Goal: Task Accomplishment & Management: Use online tool/utility

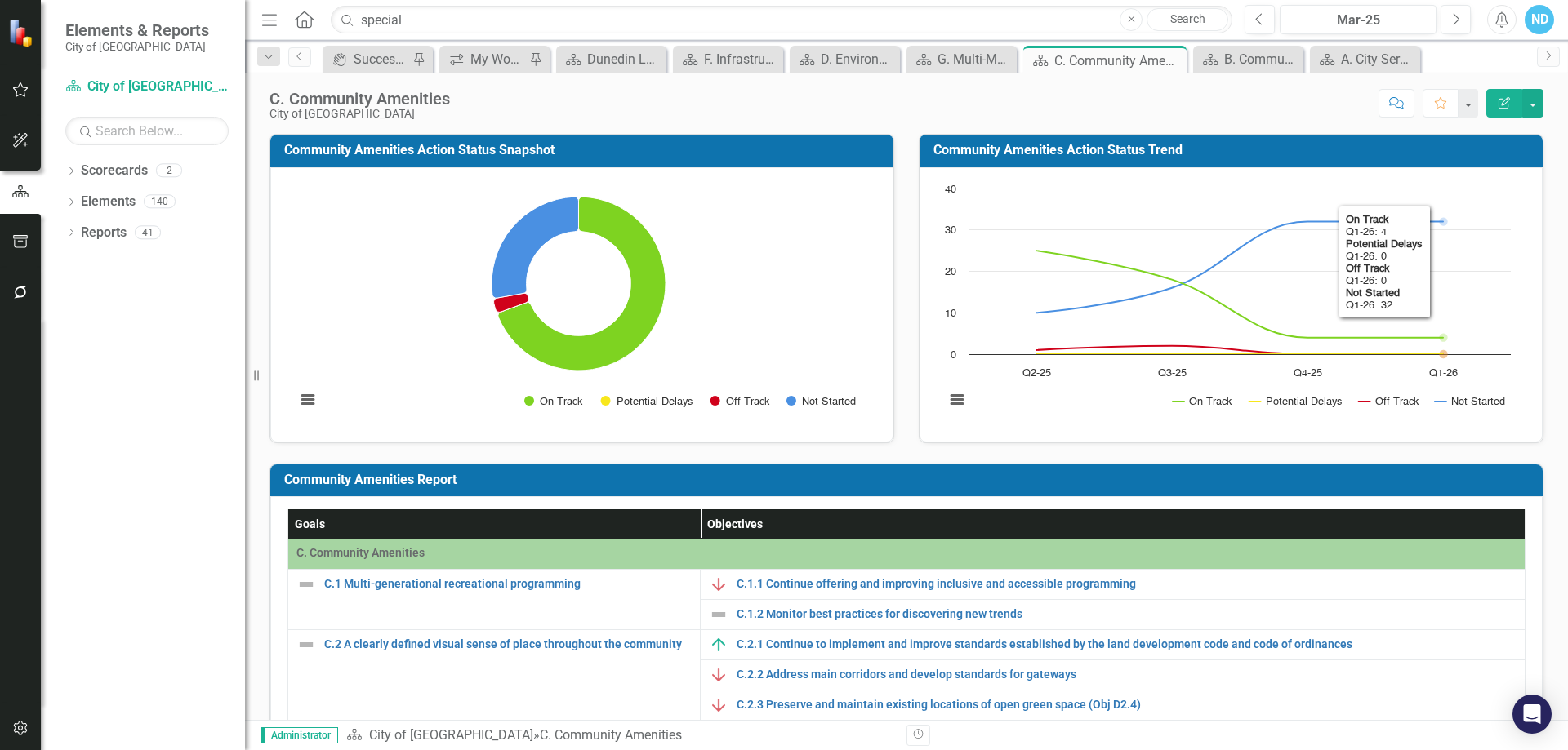
scroll to position [164, 0]
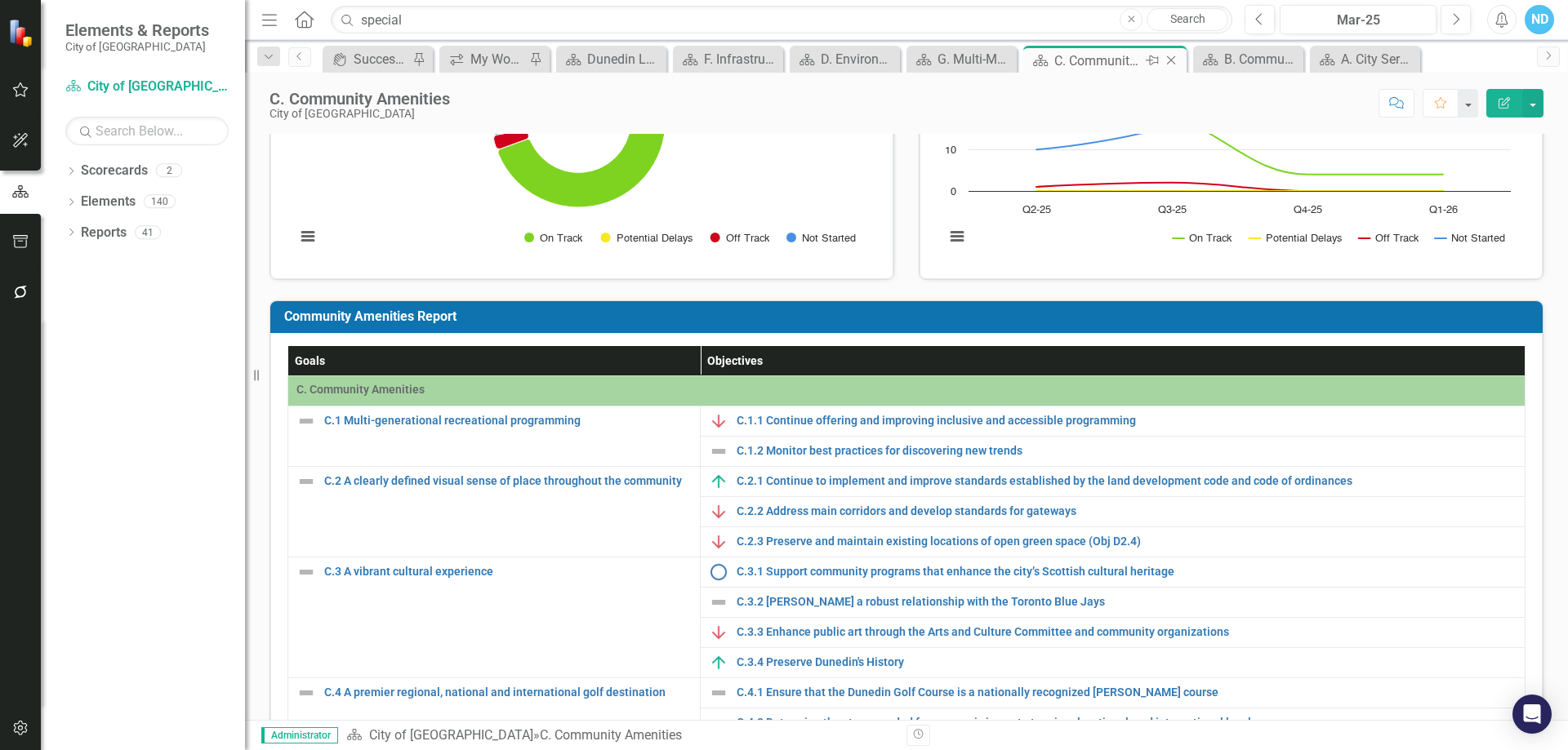
click at [1173, 59] on icon at bounding box center [1171, 60] width 9 height 9
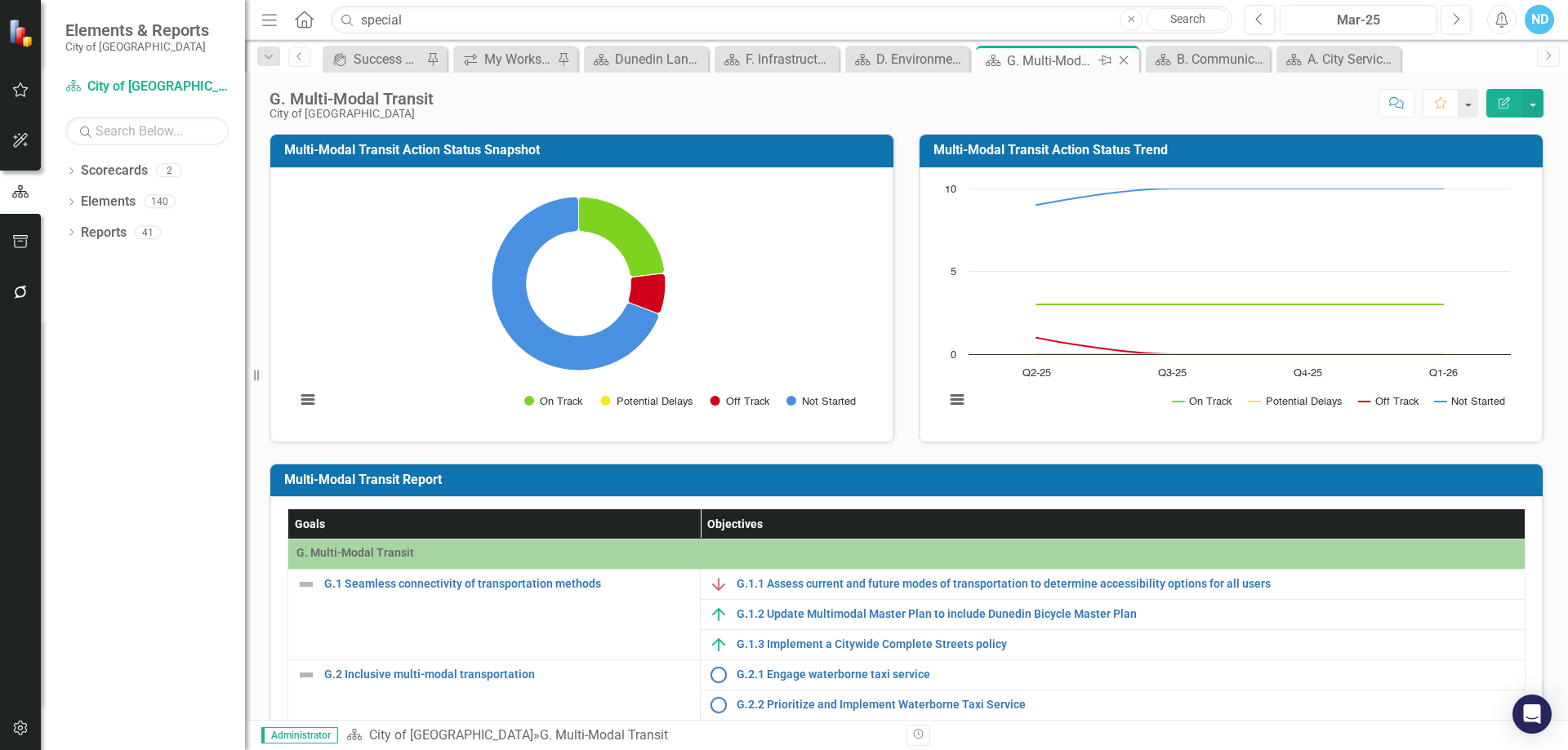
click at [1126, 59] on icon at bounding box center [1124, 60] width 9 height 9
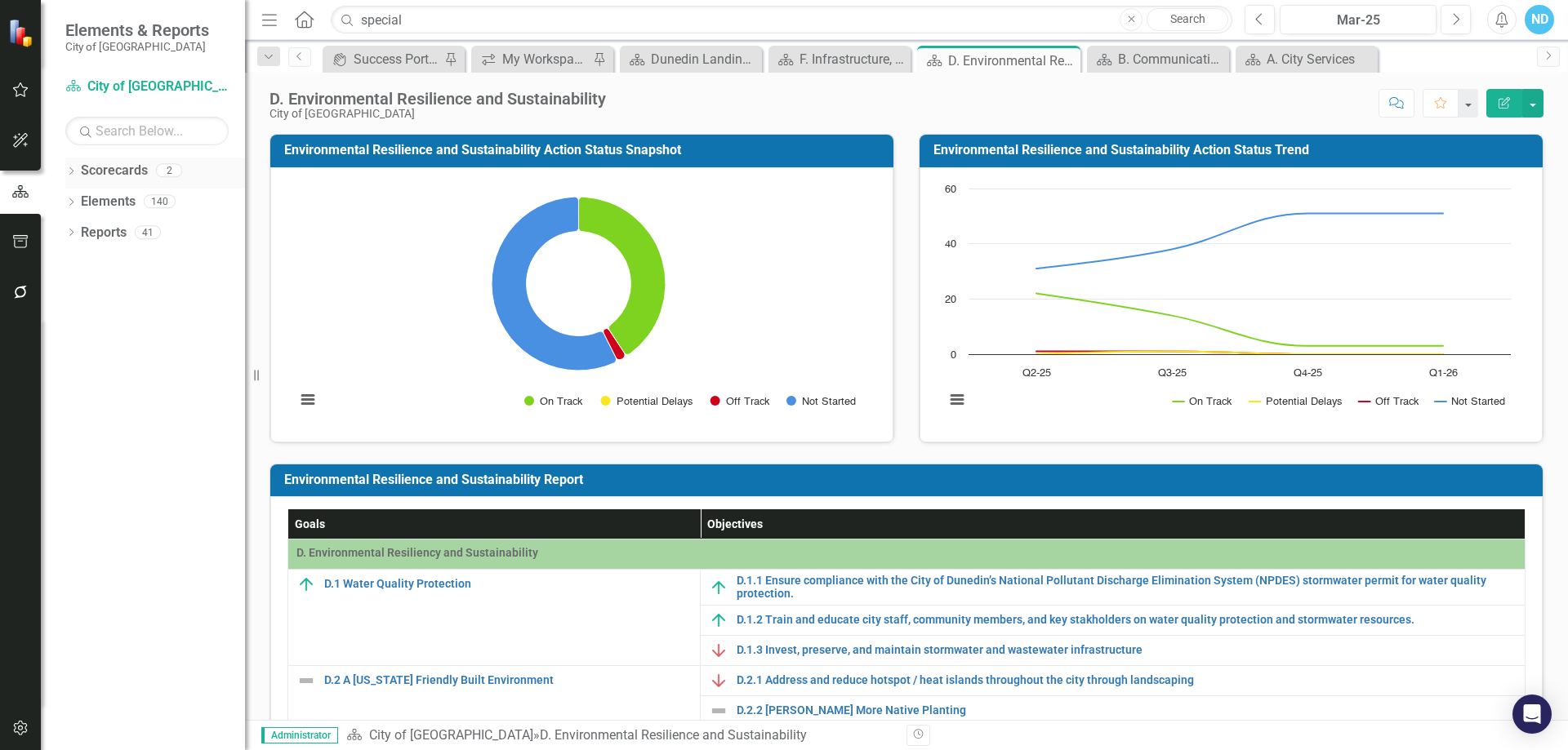
click at [69, 167] on div "Dropdown" at bounding box center [70, 173] width 11 height 14
click at [94, 204] on link "City of [GEOGRAPHIC_DATA]" at bounding box center [167, 202] width 155 height 19
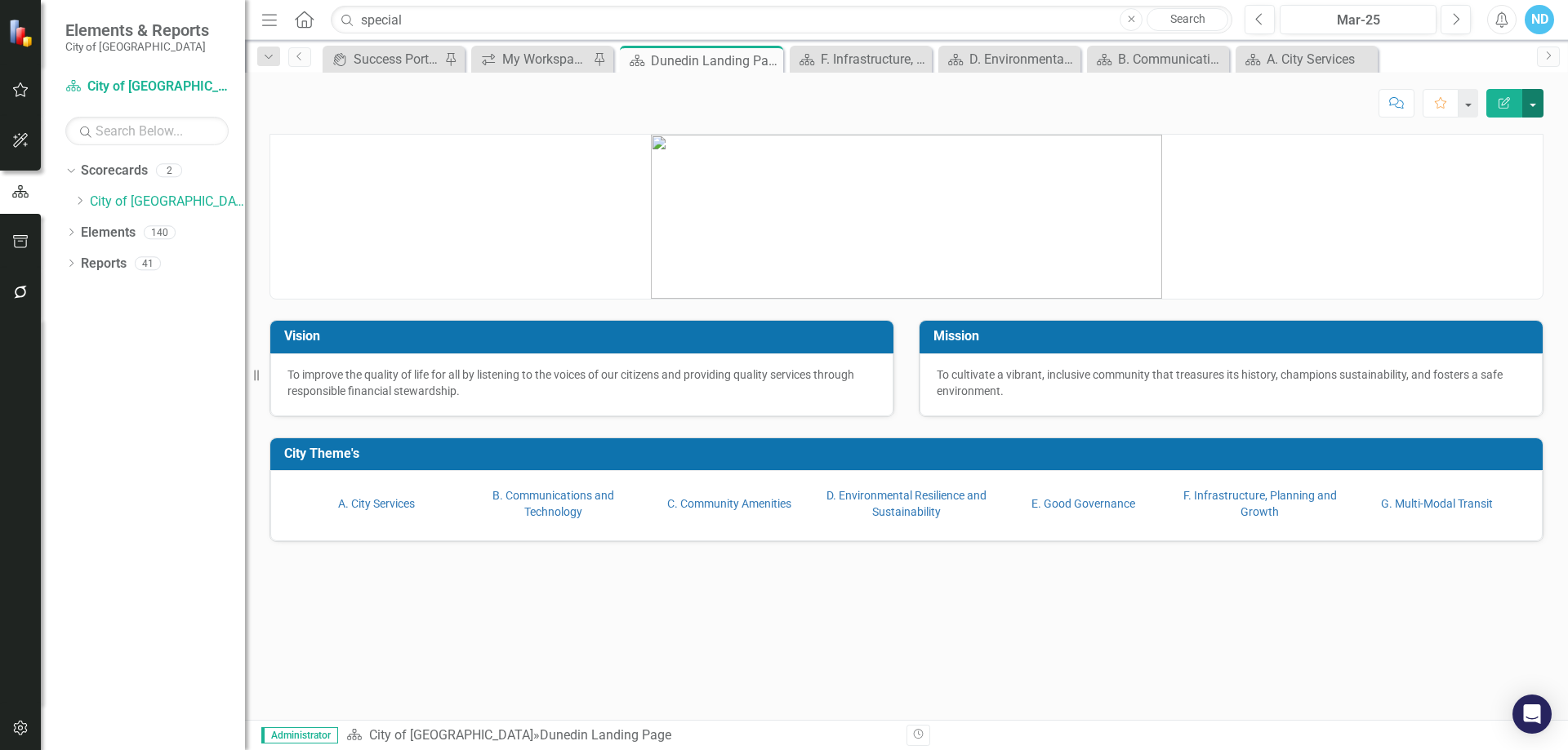
click at [1536, 111] on button "button" at bounding box center [1532, 103] width 21 height 29
click at [1498, 227] on link "PDF Export to PDF" at bounding box center [1476, 229] width 132 height 30
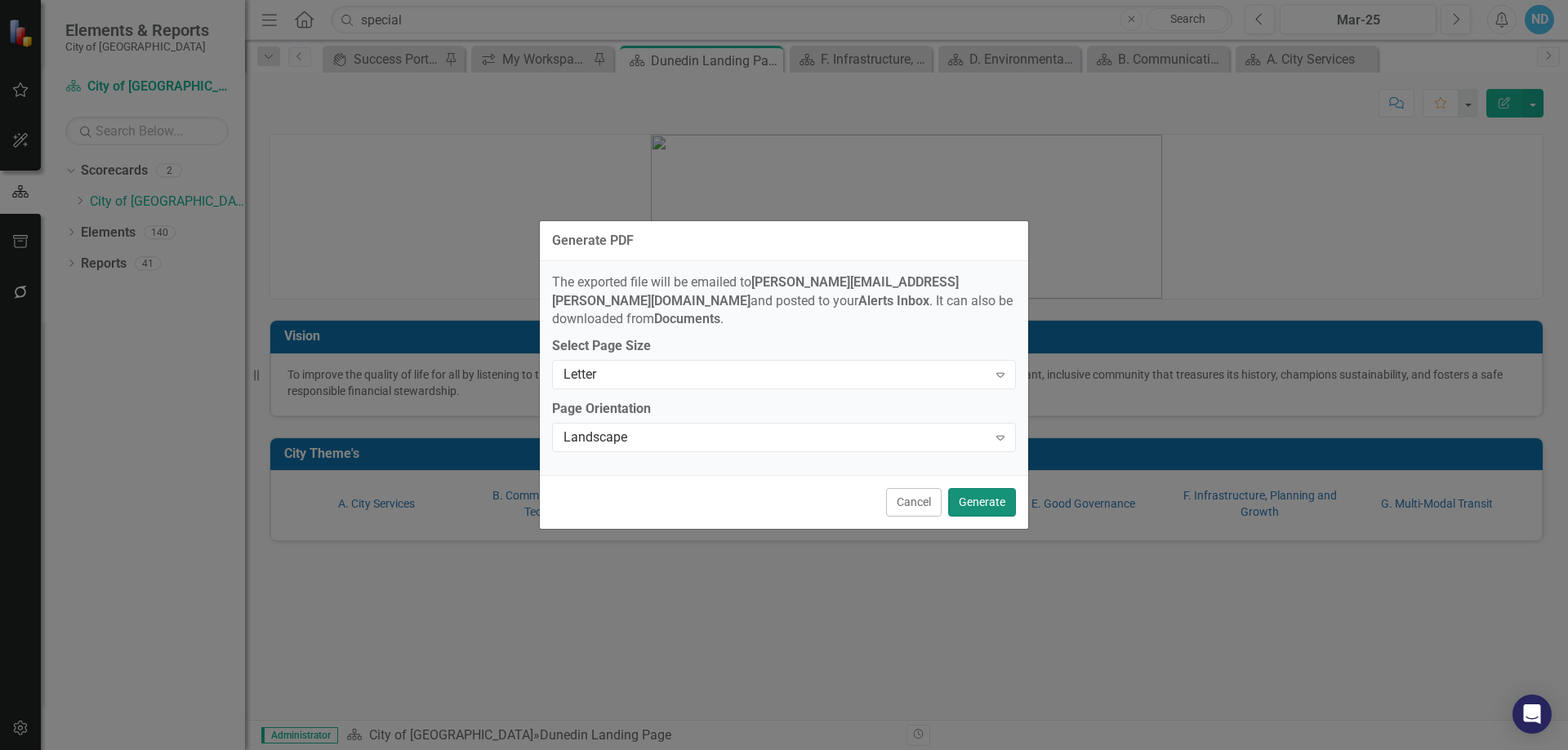
click at [977, 493] on button "Generate" at bounding box center [982, 502] width 68 height 29
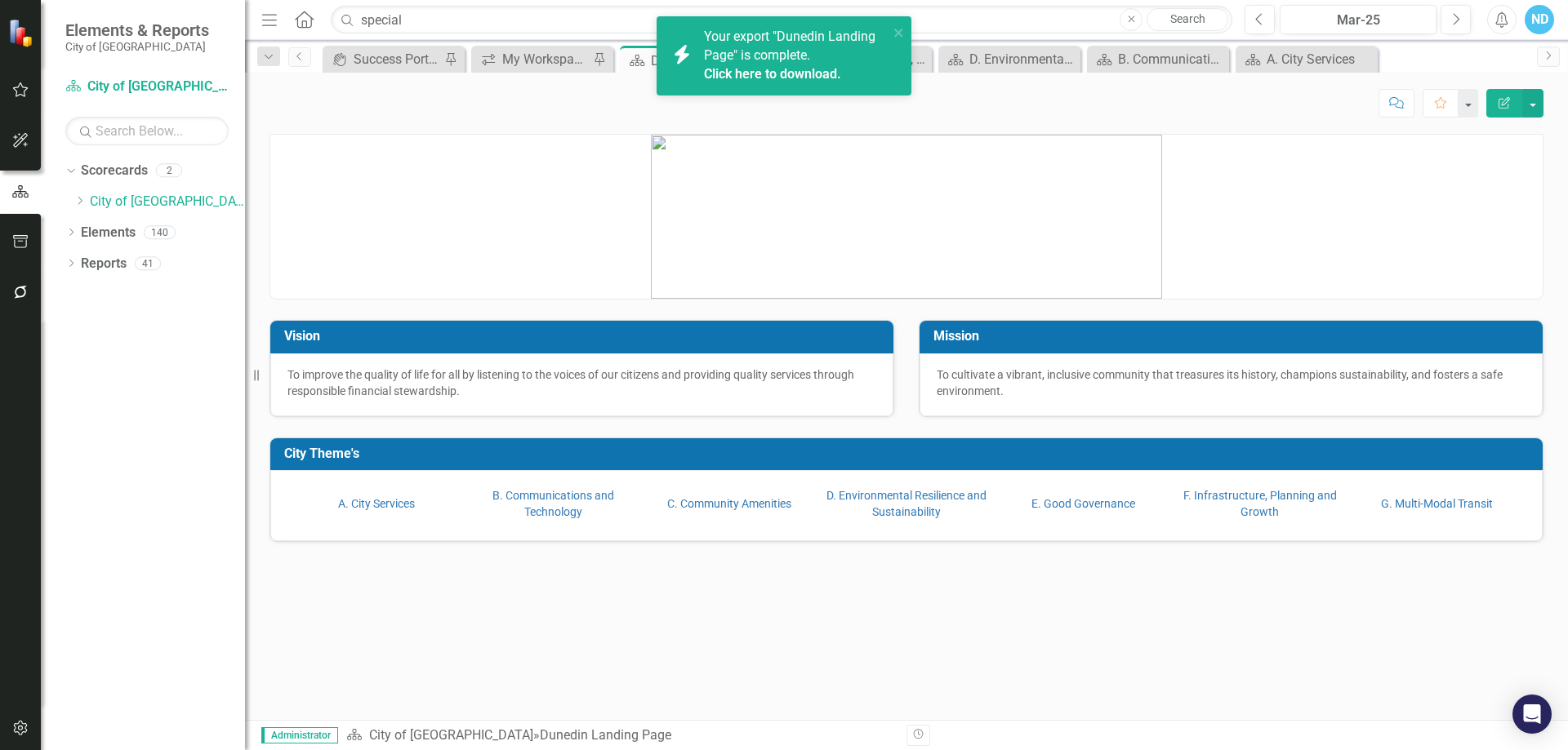
click at [841, 58] on div "Your export "Dunedin Landing Page" is complete. Click here to download." at bounding box center [796, 56] width 185 height 56
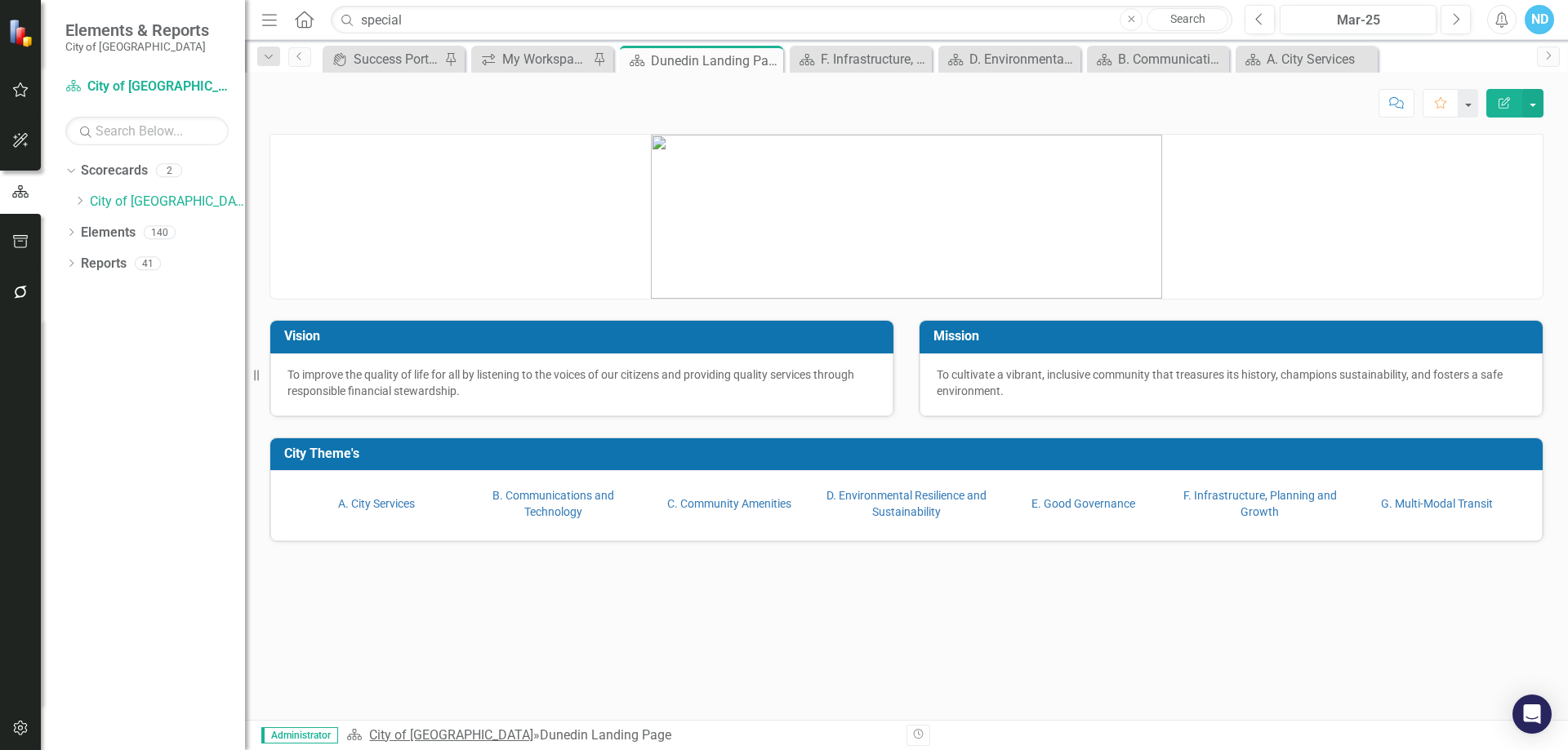
click at [392, 738] on link "City of [GEOGRAPHIC_DATA]" at bounding box center [451, 735] width 164 height 16
click at [539, 740] on div "Dunedin Landing Page" at bounding box center [605, 735] width 132 height 16
click at [83, 232] on link "Elements" at bounding box center [108, 233] width 55 height 19
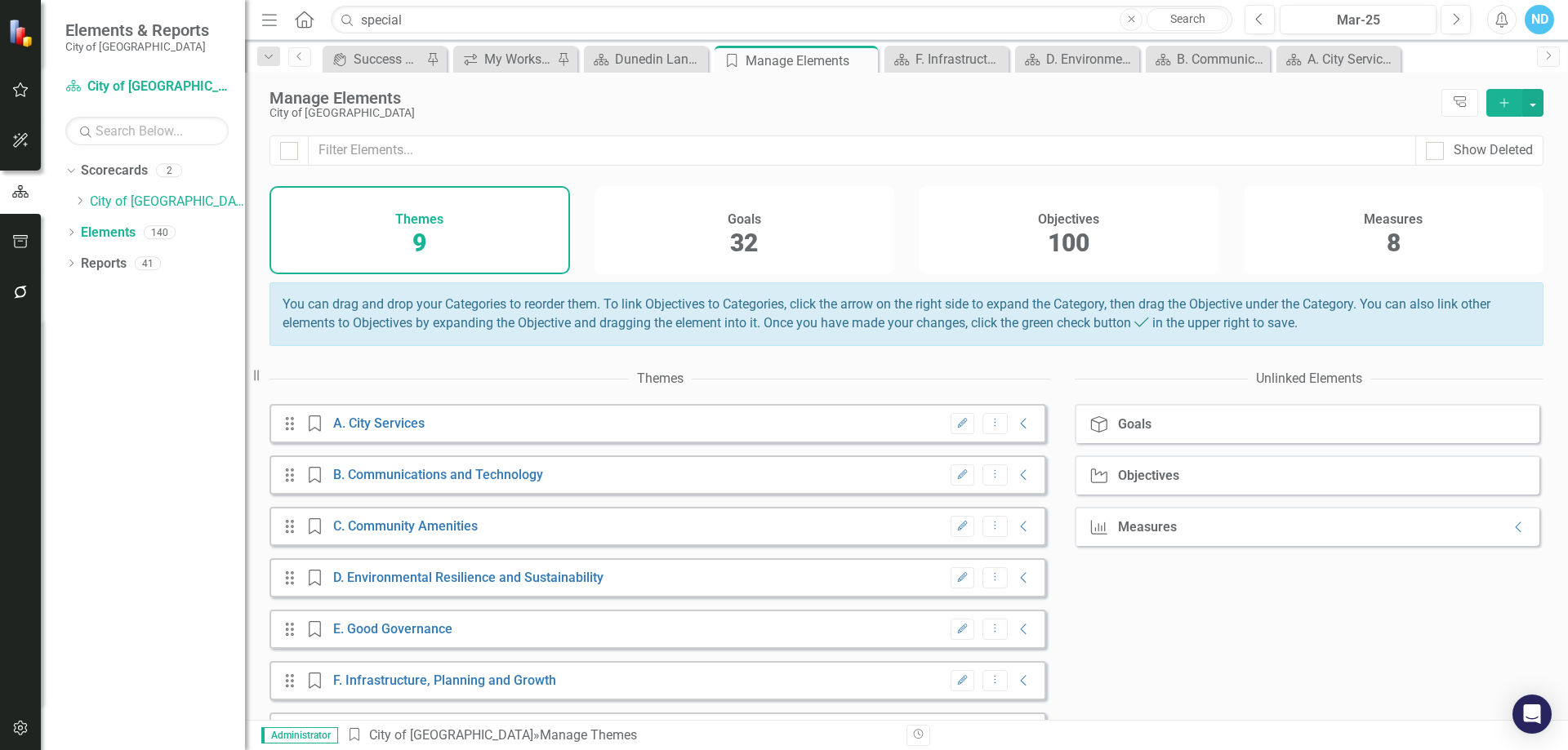
click at [761, 232] on div "Goals 32" at bounding box center [744, 230] width 301 height 88
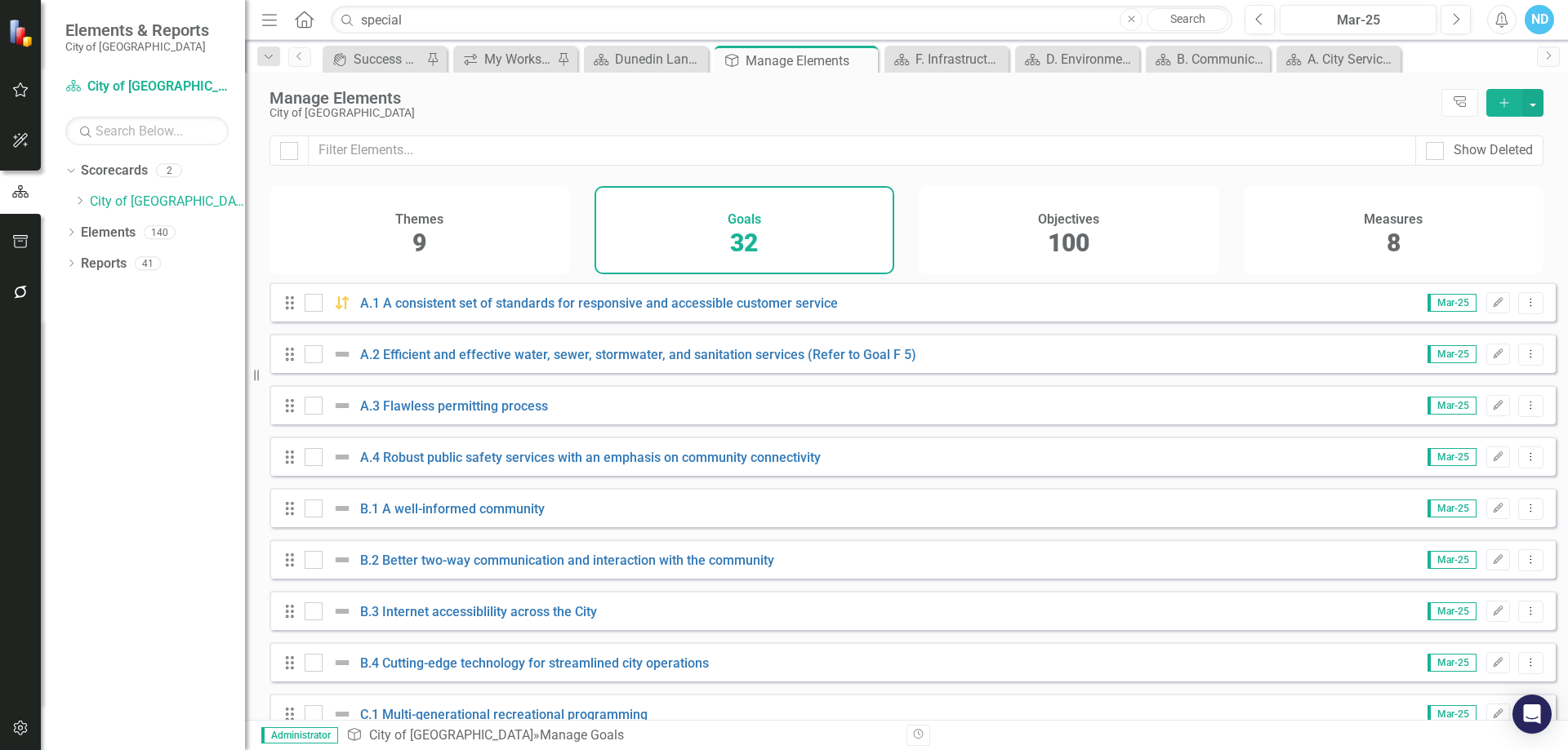
click at [1055, 234] on span "100" at bounding box center [1069, 243] width 42 height 29
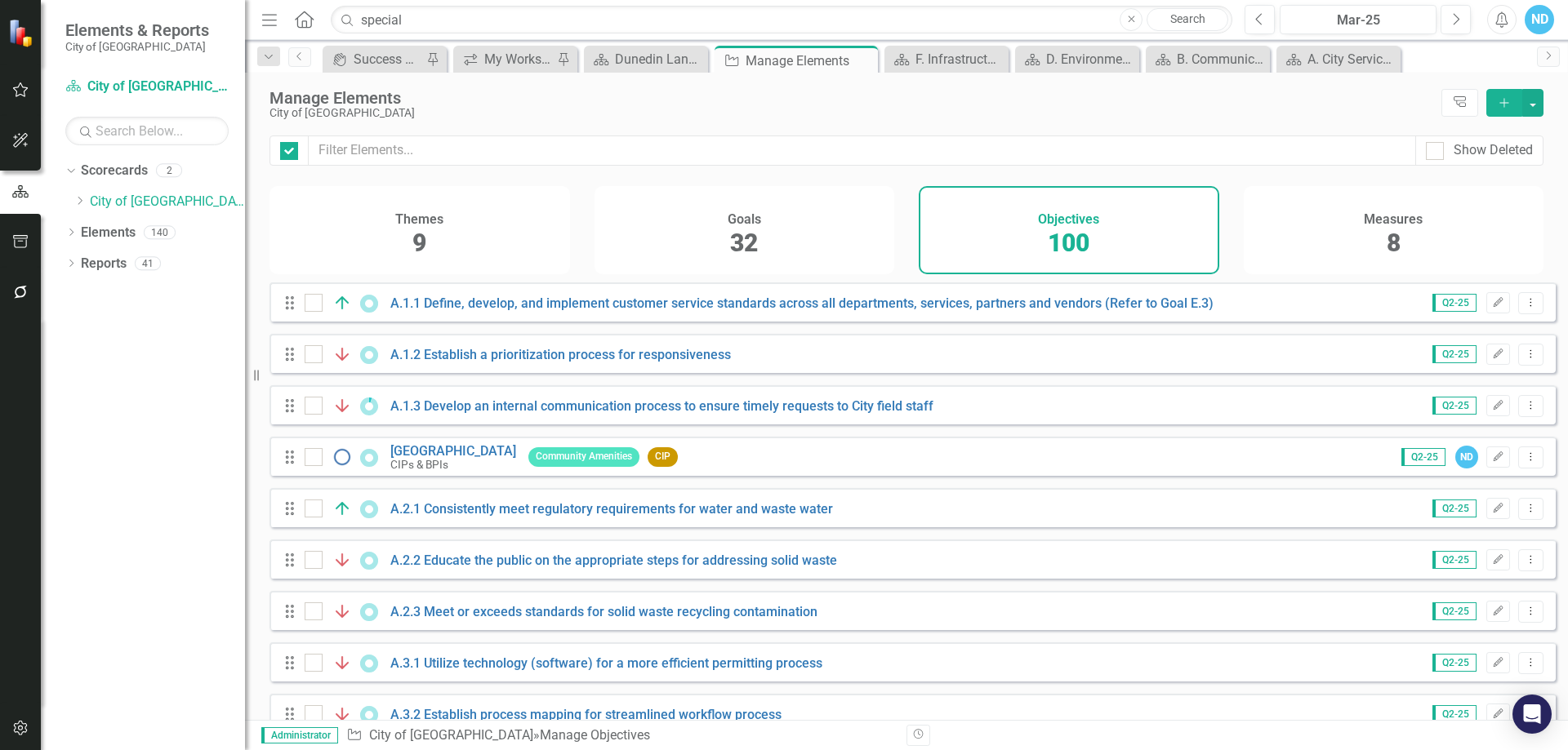
checkbox input "false"
click at [754, 231] on span "32" at bounding box center [744, 243] width 28 height 29
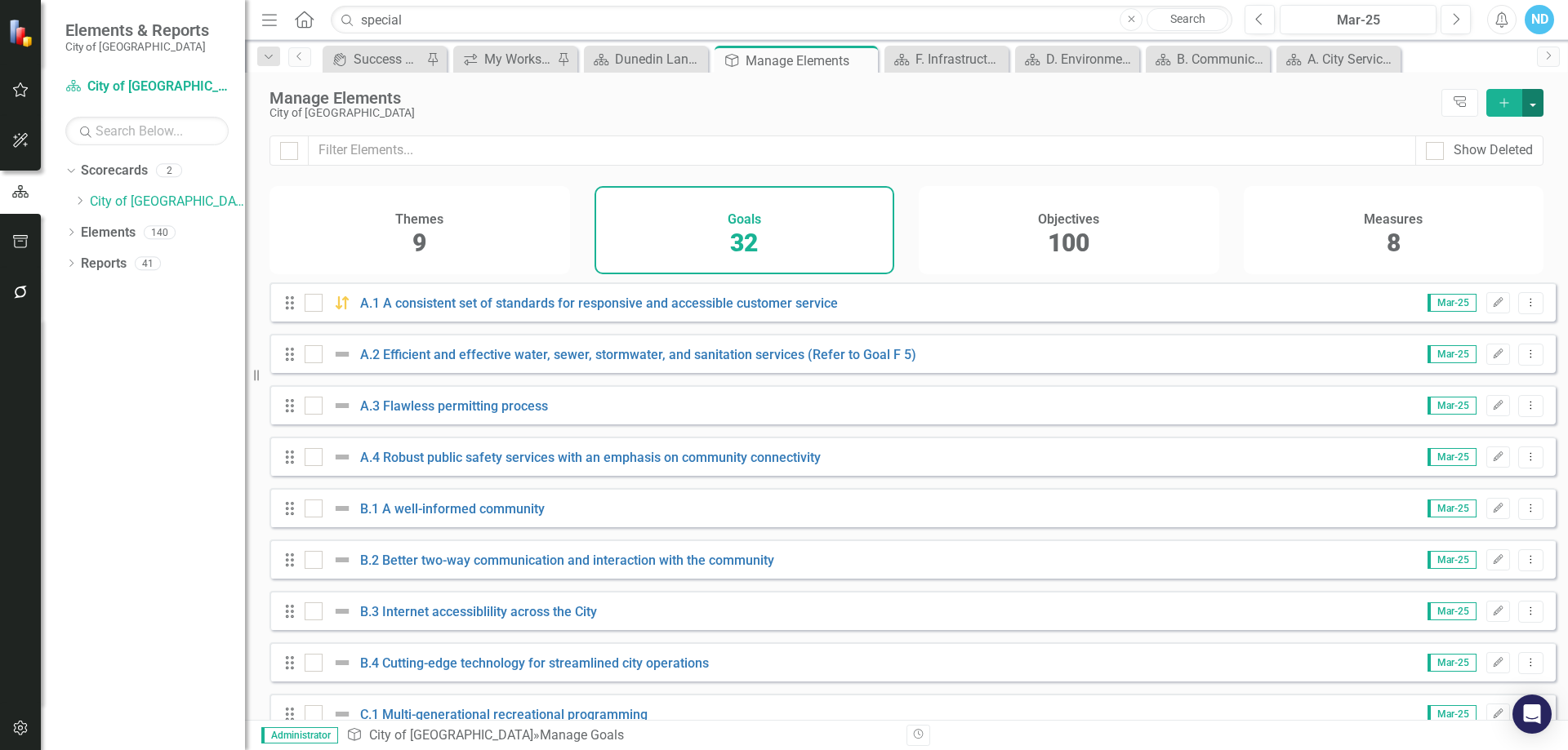
click at [1539, 104] on button "button" at bounding box center [1532, 103] width 21 height 28
